Goal: Find specific page/section

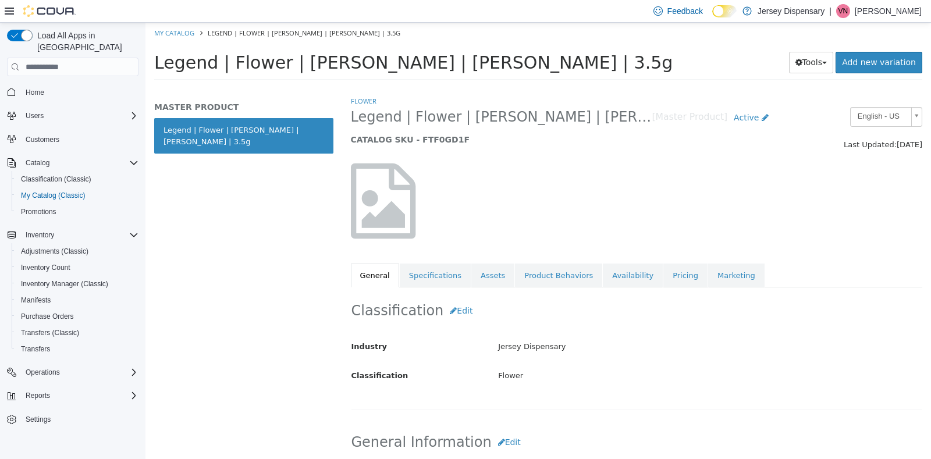
click at [268, 275] on div "MASTER PRODUCT Legend | Flower | [PERSON_NAME] | [PERSON_NAME] | 3.5g" at bounding box center [244, 277] width 197 height 364
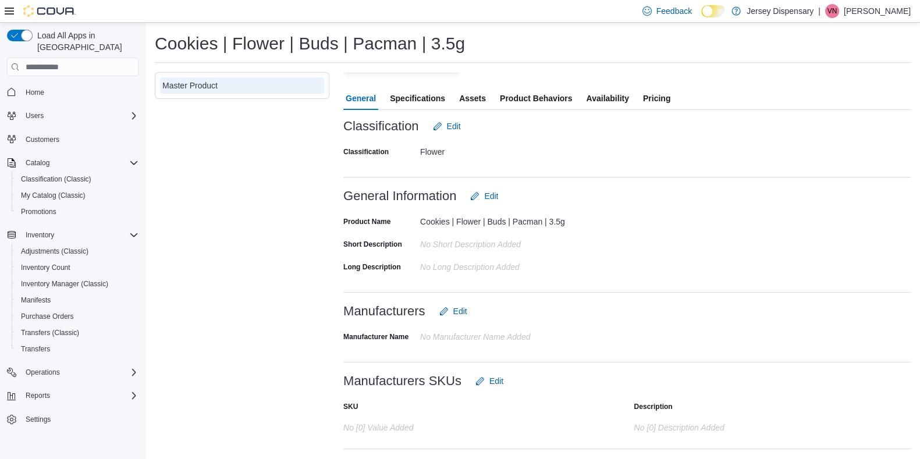
scroll to position [266, 0]
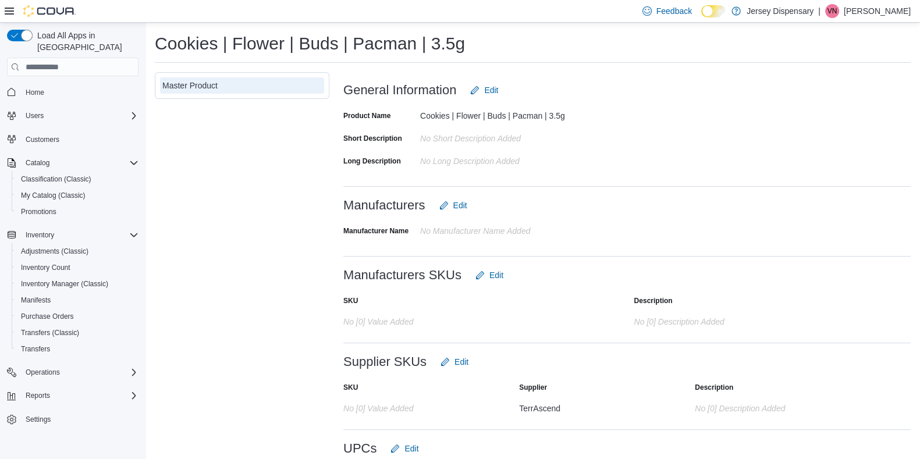
click at [266, 201] on div "Master Product" at bounding box center [242, 290] width 175 height 437
click at [630, 41] on div "Cookies | Flower | Buds | Pacman | 3.5g" at bounding box center [533, 43] width 756 height 23
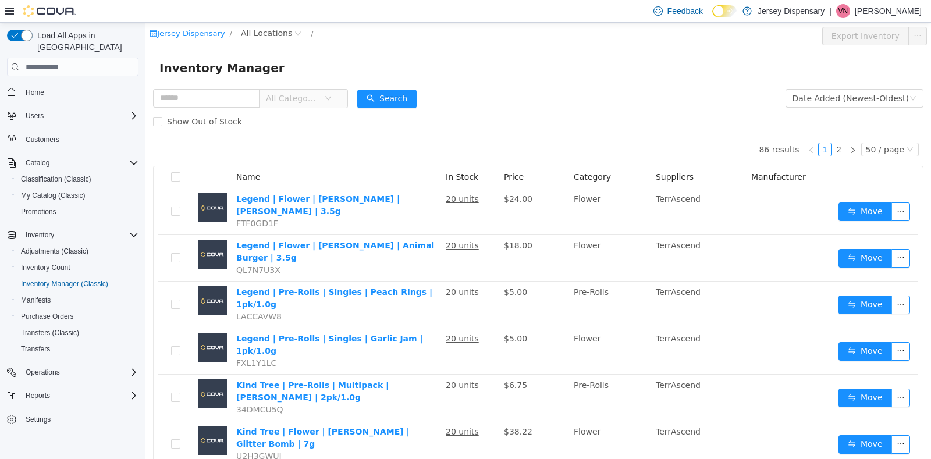
click at [550, 81] on div "Inventory Manager" at bounding box center [539, 67] width 786 height 37
